Goal: Task Accomplishment & Management: Manage account settings

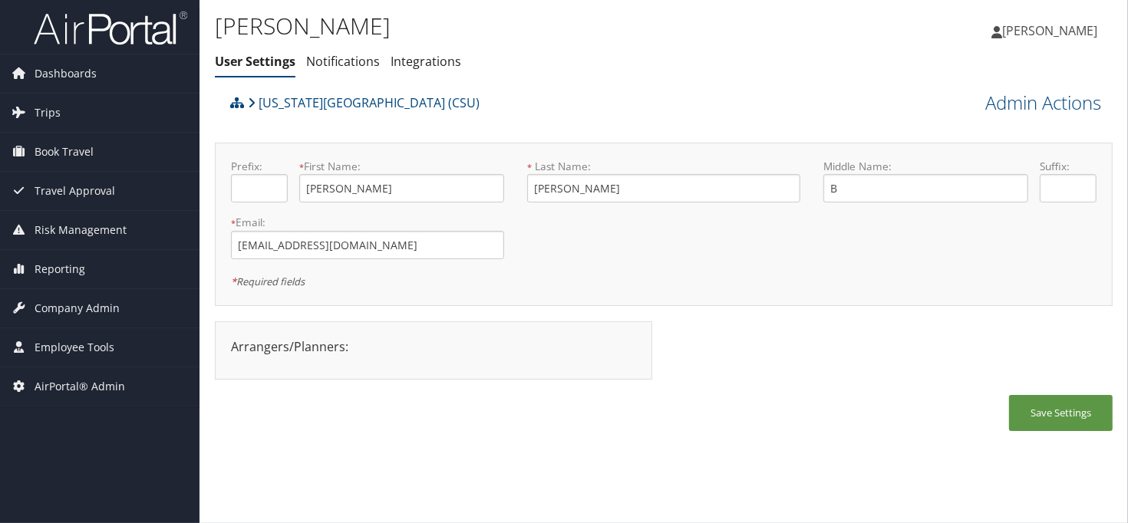
click at [564, 88] on div "[US_STATE][GEOGRAPHIC_DATA] (CSU)" at bounding box center [551, 107] width 651 height 41
click at [656, 68] on ul "User Settings Notifications Integrations" at bounding box center [514, 62] width 598 height 28
click at [561, 83] on div "[PERSON_NAME] User Settings Notifications Integrations User Settings Notificati…" at bounding box center [514, 48] width 598 height 80
click at [598, 61] on ul "User Settings Notifications Integrations" at bounding box center [514, 62] width 598 height 28
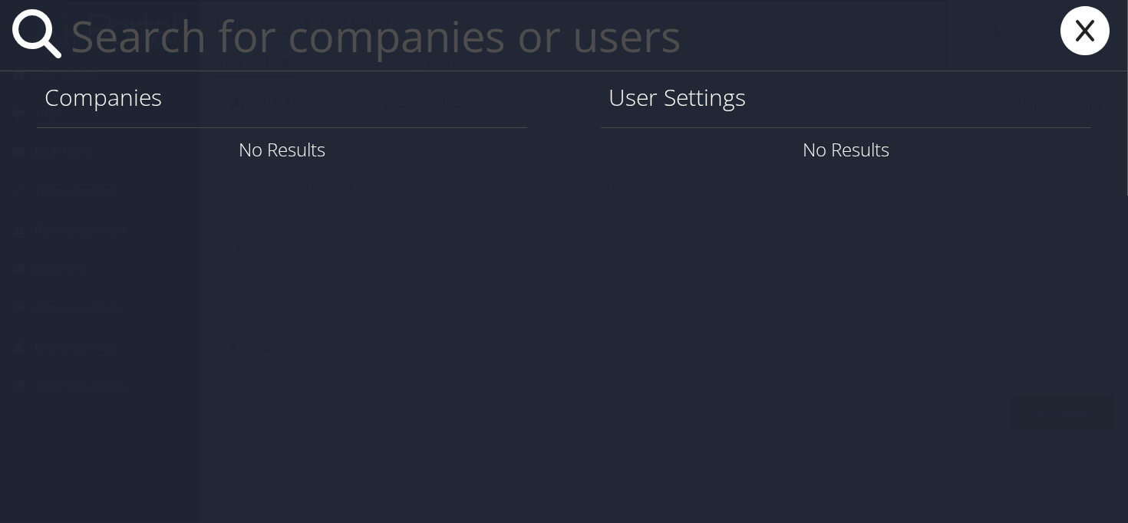
paste input "[EMAIL_ADDRESS][PERSON_NAME][PERSON_NAME][DOMAIN_NAME]"
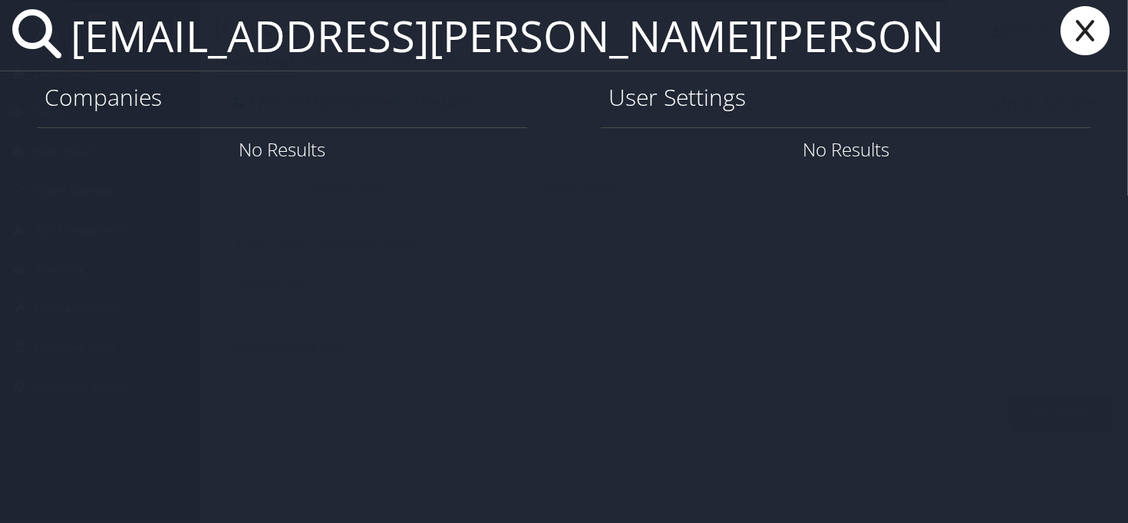
type input "[EMAIL_ADDRESS][PERSON_NAME][PERSON_NAME][DOMAIN_NAME]"
click at [1070, 28] on icon at bounding box center [1084, 30] width 61 height 49
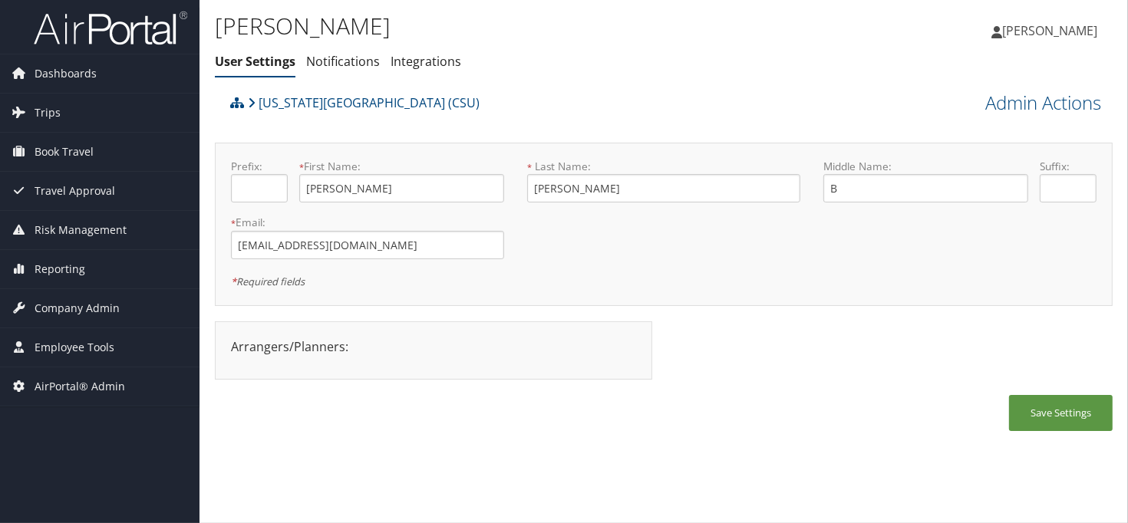
click at [542, 69] on ul "User Settings Notifications Integrations" at bounding box center [514, 62] width 598 height 28
click at [605, 89] on div "[US_STATE][GEOGRAPHIC_DATA] (CSU)" at bounding box center [551, 107] width 651 height 41
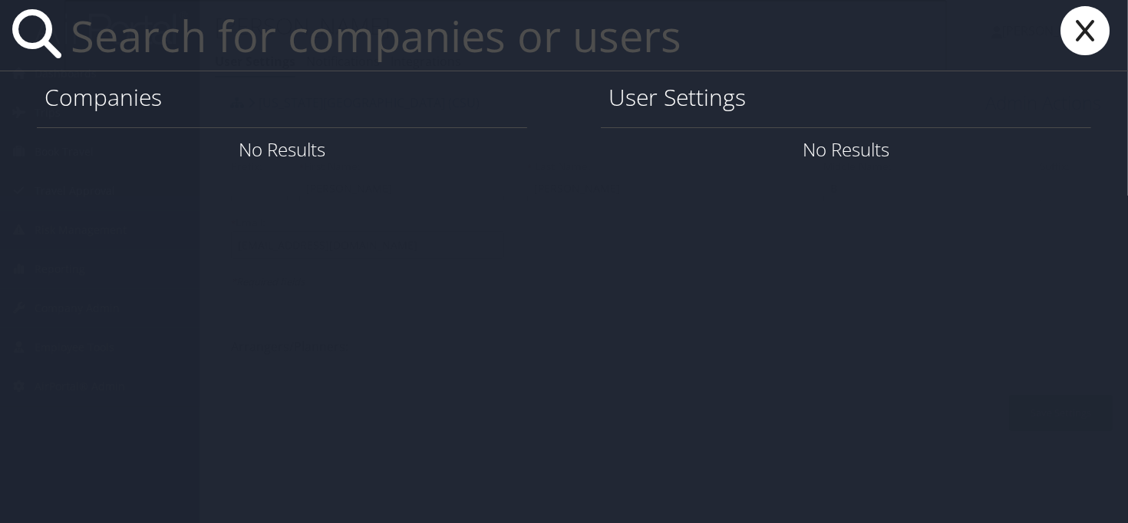
click at [351, 63] on input "text" at bounding box center [505, 35] width 882 height 71
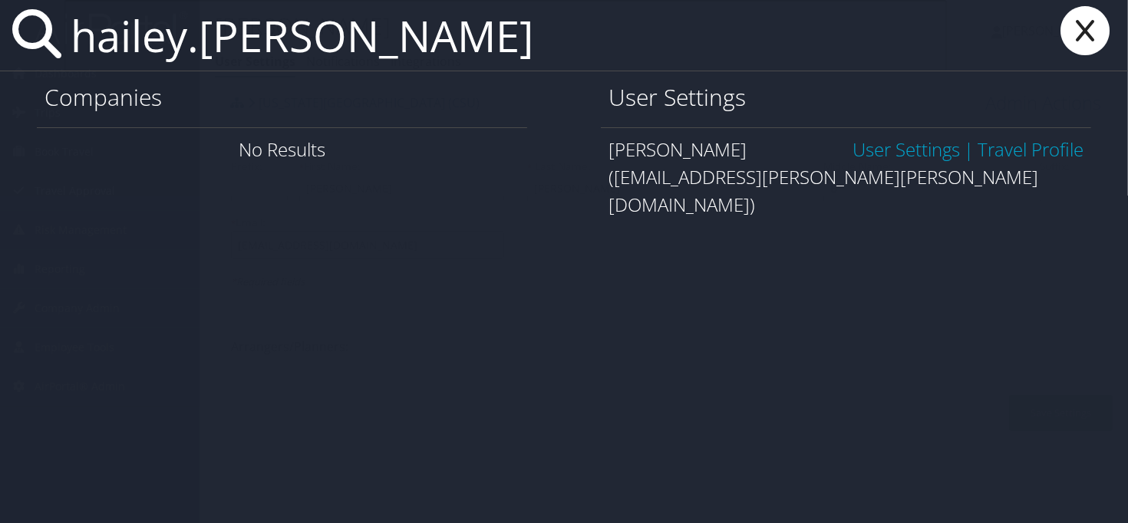
type input "hailey.[PERSON_NAME]"
click at [912, 144] on link "User Settings" at bounding box center [905, 149] width 107 height 25
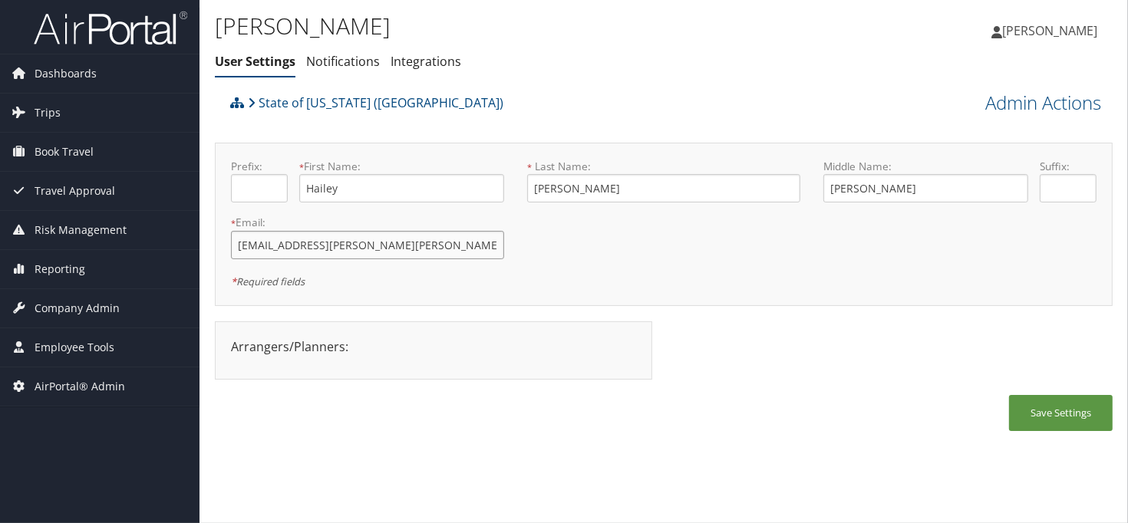
drag, startPoint x: 413, startPoint y: 249, endPoint x: 227, endPoint y: 245, distance: 185.7
click at [227, 245] on div "* Email: hailey.hodson@nicholls.edu This field is required" at bounding box center [367, 243] width 296 height 56
click at [582, 68] on ul "User Settings Notifications Integrations" at bounding box center [514, 62] width 598 height 28
click at [707, 98] on div "State of Louisiana (SOLA)" at bounding box center [551, 107] width 651 height 41
click at [309, 106] on link "State of Louisiana (SOLA)" at bounding box center [375, 102] width 255 height 31
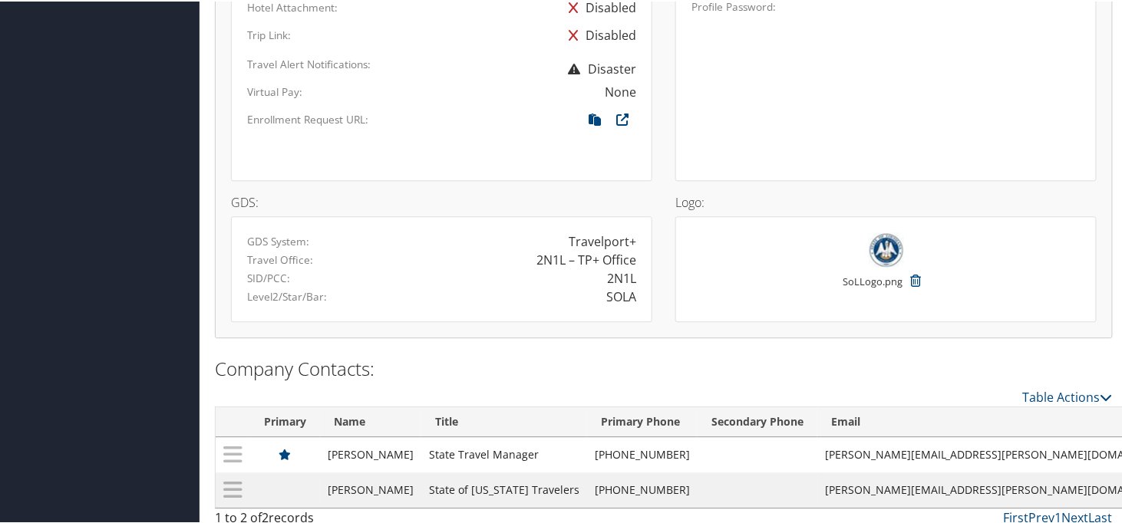
scroll to position [1147, 0]
